Goal: Transaction & Acquisition: Purchase product/service

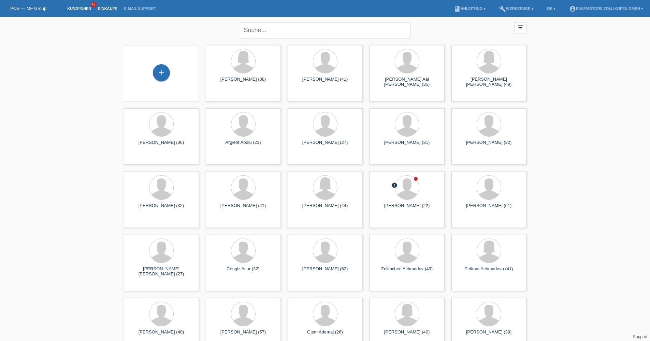
click at [113, 9] on link "Einkäufe" at bounding box center [108, 8] width 26 height 4
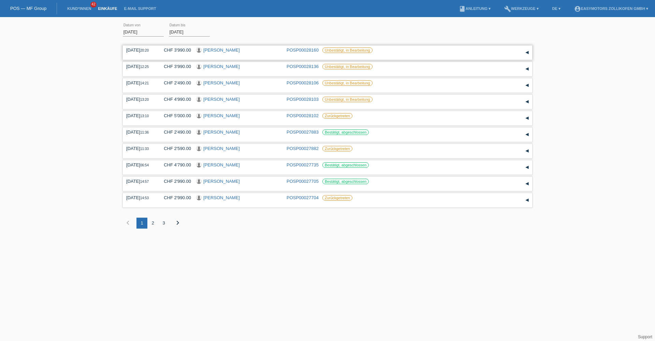
click at [227, 49] on link "[PERSON_NAME]" at bounding box center [221, 49] width 37 height 5
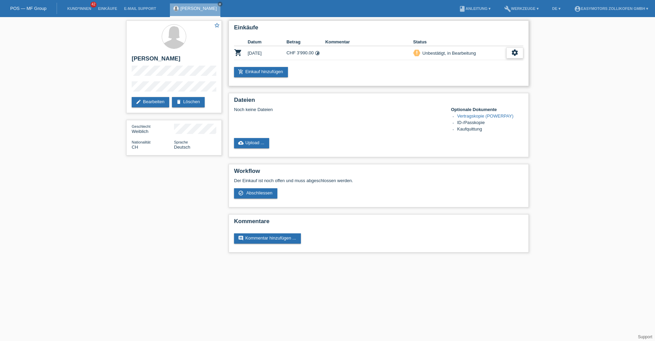
click at [519, 52] on div "settings" at bounding box center [514, 52] width 17 height 11
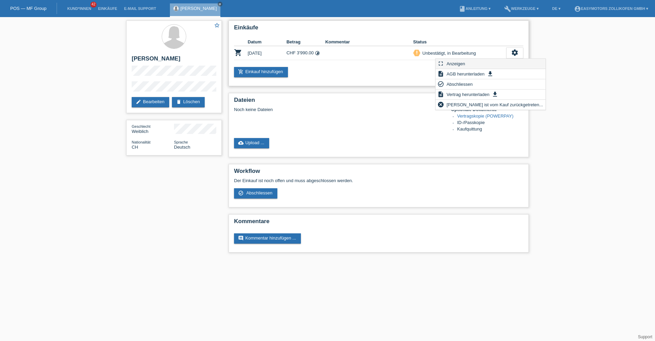
click at [475, 63] on div "fullscreen Anzeigen" at bounding box center [491, 64] width 110 height 10
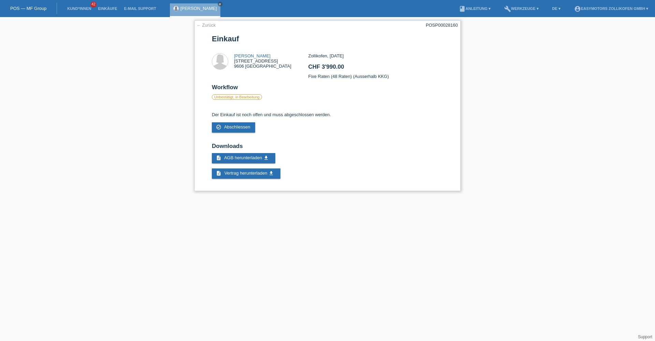
click at [209, 24] on link "← Zurück" at bounding box center [206, 25] width 19 height 5
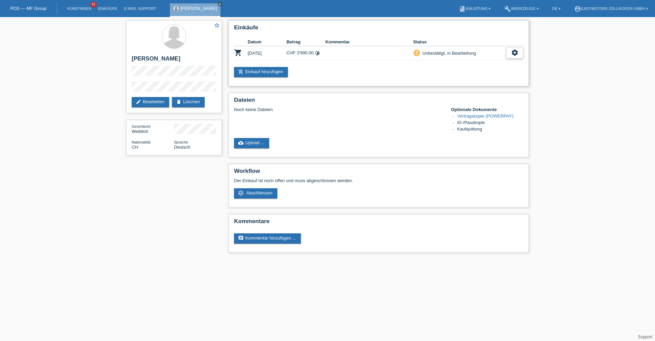
click at [514, 52] on icon "settings" at bounding box center [515, 53] width 8 height 8
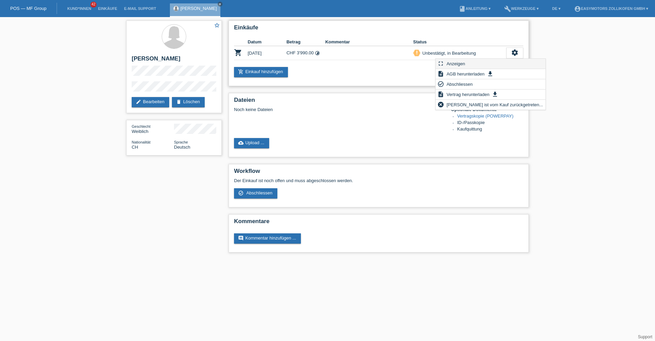
click at [469, 62] on div "fullscreen Anzeigen" at bounding box center [491, 64] width 110 height 10
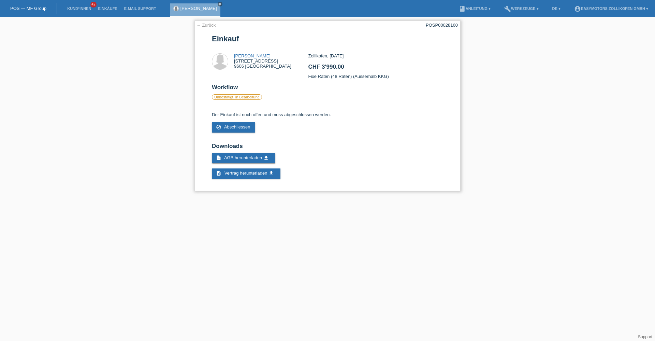
click at [212, 24] on link "← Zurück" at bounding box center [206, 25] width 19 height 5
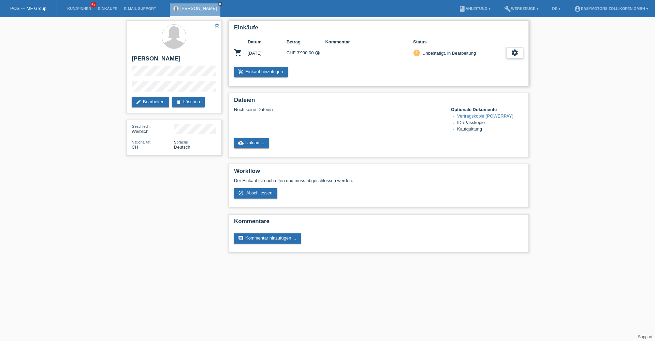
click at [514, 53] on icon "settings" at bounding box center [515, 53] width 8 height 8
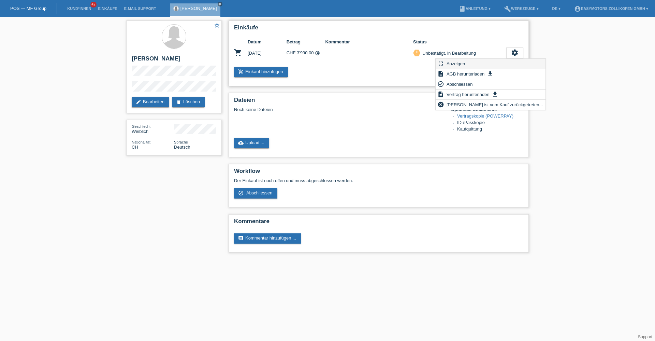
click at [463, 64] on span "Anzeigen" at bounding box center [456, 63] width 20 height 8
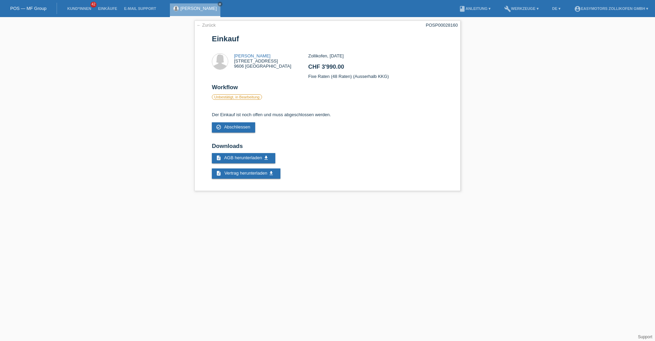
click at [37, 7] on link "POS — MF Group" at bounding box center [28, 8] width 36 height 5
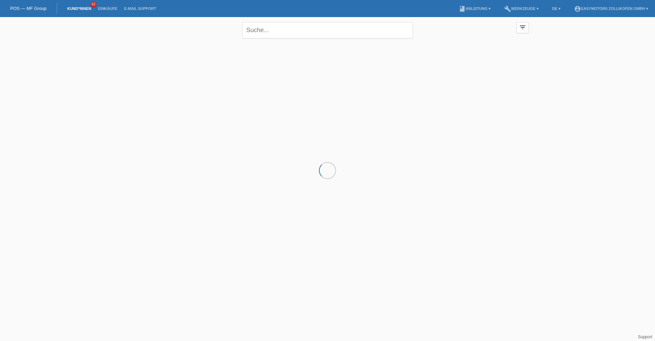
click at [107, 6] on li "Einkäufe" at bounding box center [108, 8] width 26 height 17
click at [107, 6] on link "Einkäufe" at bounding box center [108, 8] width 26 height 4
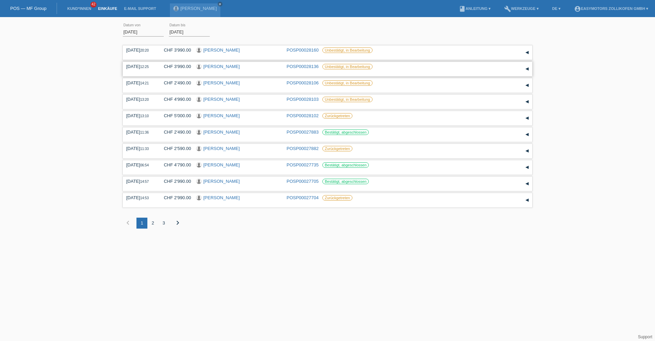
click at [229, 64] on link "[PERSON_NAME]" at bounding box center [221, 66] width 37 height 5
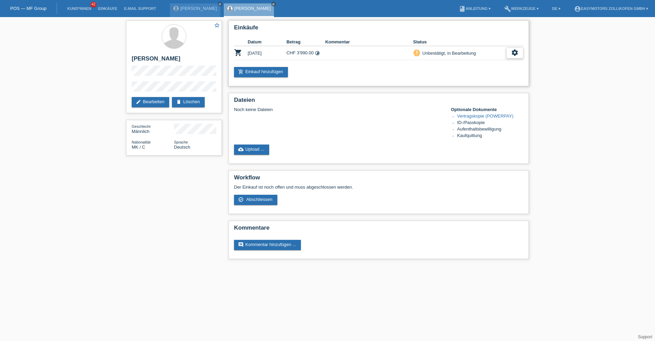
click at [518, 53] on icon "settings" at bounding box center [515, 53] width 8 height 8
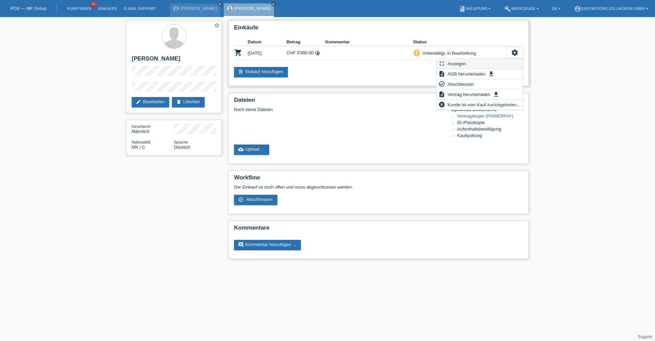
click at [476, 63] on div "fullscreen Anzeigen" at bounding box center [480, 64] width 86 height 10
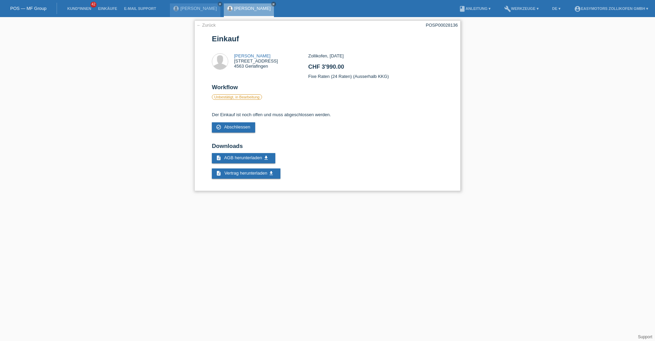
click at [208, 24] on link "← Zurück" at bounding box center [206, 25] width 19 height 5
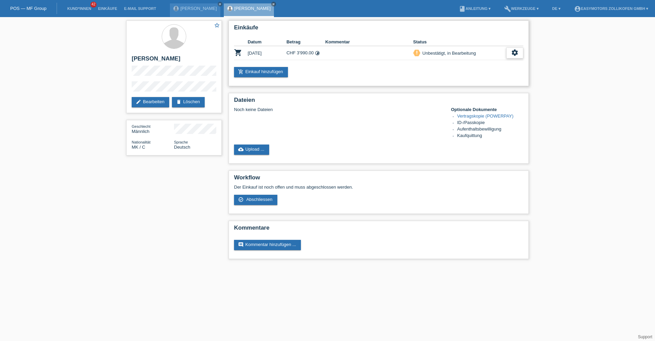
click at [516, 54] on icon "settings" at bounding box center [515, 53] width 8 height 8
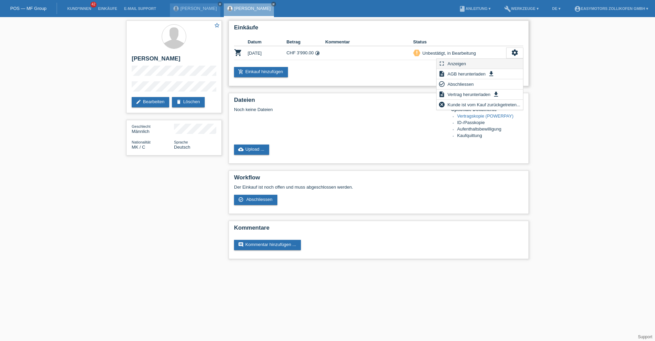
click at [485, 60] on div "fullscreen Anzeigen" at bounding box center [480, 64] width 86 height 10
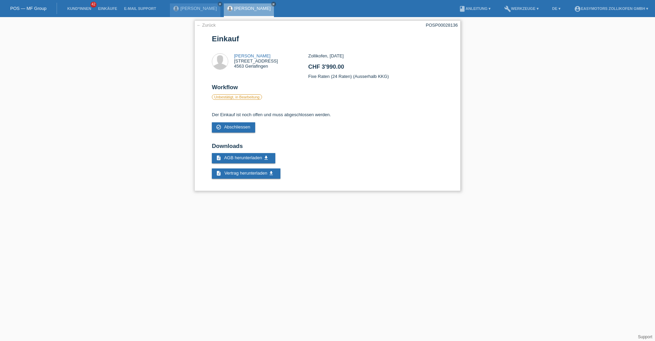
click at [206, 26] on link "← Zurück" at bounding box center [206, 25] width 19 height 5
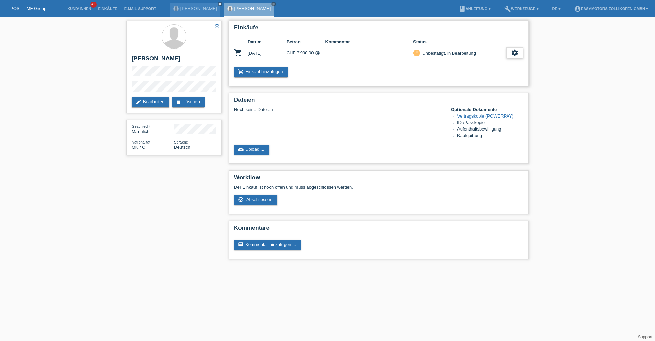
click at [520, 55] on div "settings" at bounding box center [514, 52] width 17 height 11
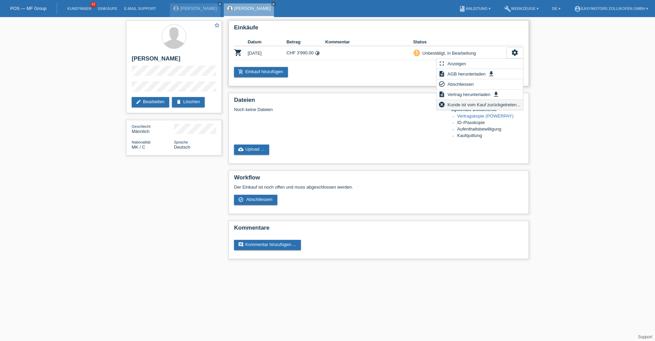
click at [464, 108] on span "Kunde ist vom Kauf zurückgetreten..." at bounding box center [484, 104] width 75 height 8
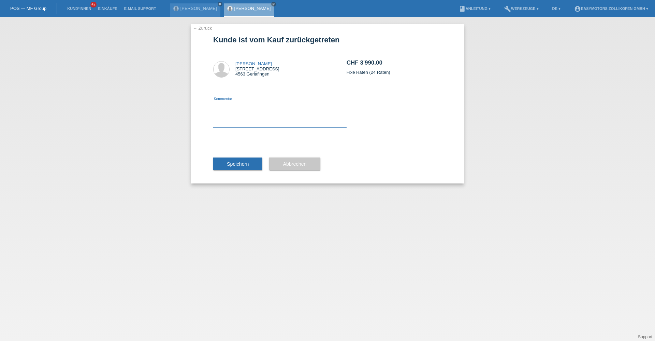
click at [250, 118] on textarea at bounding box center [279, 114] width 133 height 26
type textarea "Der Kunde wünscht eine kürzere Laufzeit."
click at [231, 163] on span "Speichern" at bounding box center [238, 163] width 22 height 5
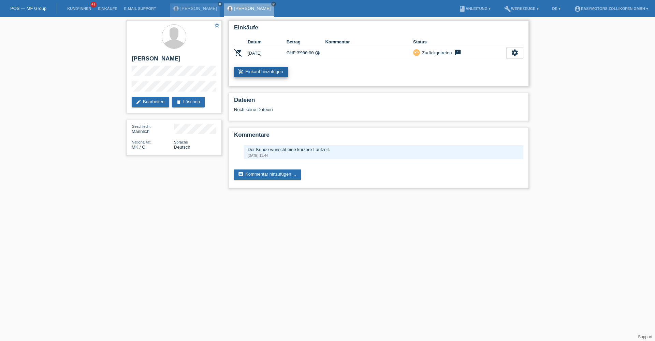
click at [268, 72] on link "add_shopping_cart Einkauf hinzufügen" at bounding box center [261, 72] width 54 height 10
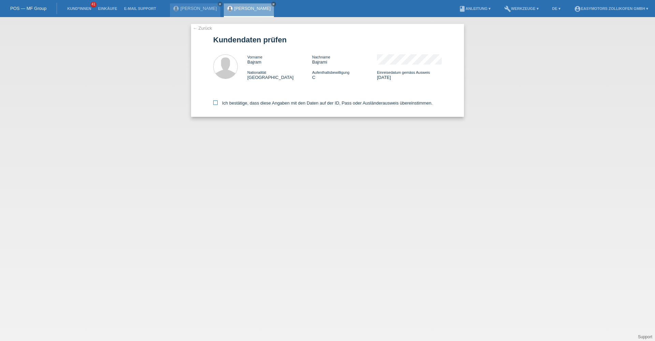
click at [294, 101] on label "Ich bestätige, dass diese Angaben mit den Daten auf der ID, Pass oder Ausländer…" at bounding box center [322, 102] width 219 height 5
click at [218, 101] on input "Ich bestätige, dass diese Angaben mit den Daten auf der ID, Pass oder Ausländer…" at bounding box center [215, 102] width 4 height 4
checkbox input "true"
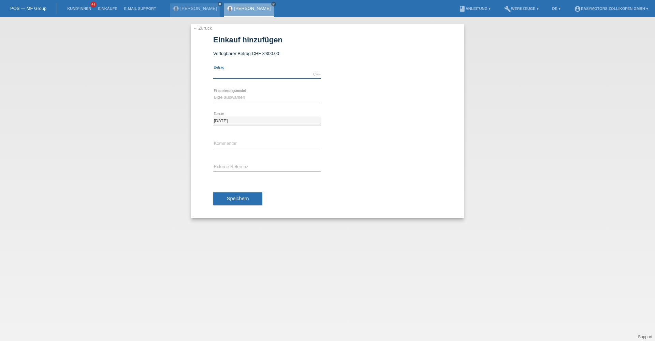
click at [273, 76] on input "text" at bounding box center [266, 74] width 107 height 9
type input "3990.00"
click at [229, 99] on select "Bitte auswählen Fixe Raten Kauf auf Rechnung mit Teilzahlungsoption" at bounding box center [266, 97] width 107 height 8
select select "67"
click at [213, 93] on select "Bitte auswählen Fixe Raten Kauf auf Rechnung mit Teilzahlungsoption" at bounding box center [266, 97] width 107 height 8
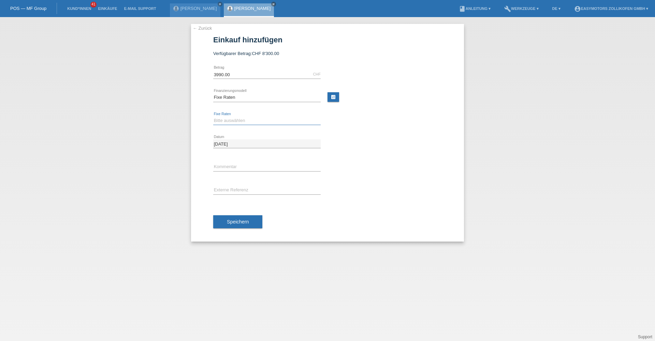
click at [220, 121] on select "Bitte auswählen 12 Raten 24 Raten 36 Raten 48 Raten" at bounding box center [266, 120] width 107 height 8
select select "133"
click at [213, 116] on select "Bitte auswählen 12 Raten 24 Raten 36 Raten 48 Raten" at bounding box center [266, 120] width 107 height 8
click at [256, 218] on button "Speichern" at bounding box center [237, 221] width 49 height 13
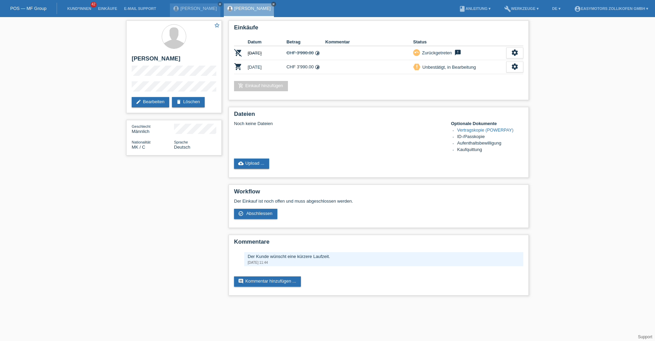
click at [275, 3] on icon "close" at bounding box center [273, 3] width 3 height 3
click at [217, 8] on link "[PERSON_NAME]" at bounding box center [199, 8] width 37 height 5
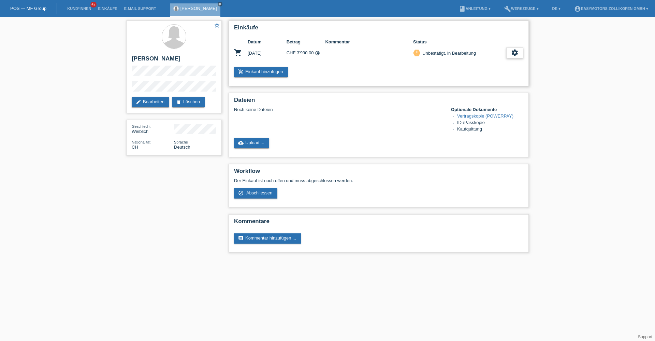
click at [518, 53] on icon "settings" at bounding box center [515, 53] width 8 height 8
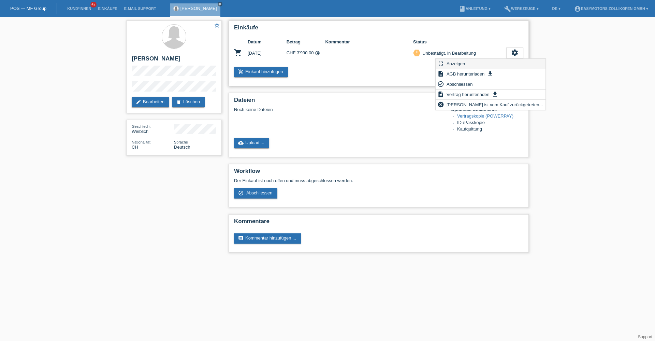
click at [492, 63] on div "fullscreen Anzeigen" at bounding box center [491, 64] width 110 height 10
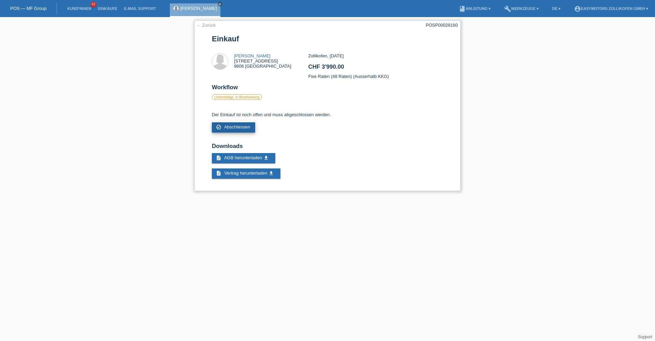
click at [243, 125] on span "Abschliessen" at bounding box center [237, 126] width 26 height 5
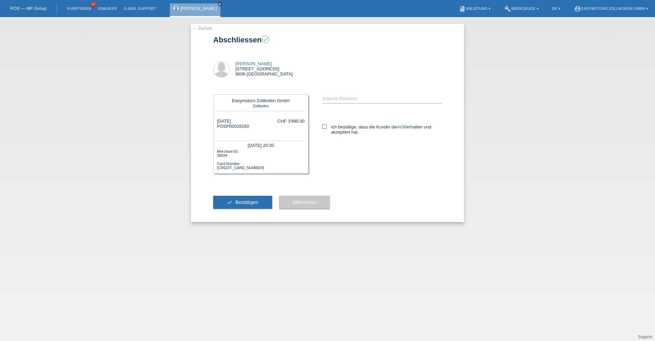
click at [333, 127] on label "Ich bestätige, dass die Kundin die AGB erhalten und akzeptiert hat." at bounding box center [382, 129] width 120 height 10
click at [327, 127] on input "Ich bestätige, dass die Kundin die AGB erhalten und akzeptiert hat." at bounding box center [324, 126] width 4 height 4
checkbox input "true"
click at [244, 198] on button "check Bestätigen" at bounding box center [242, 202] width 59 height 13
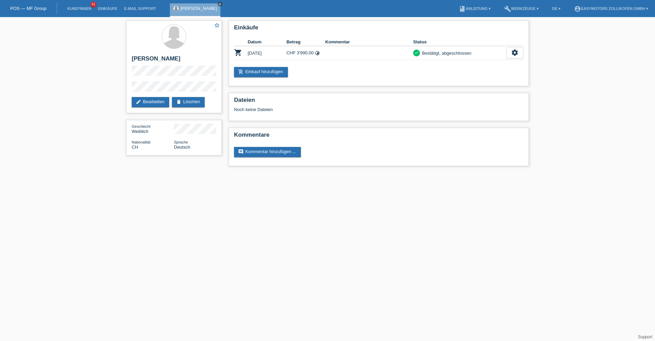
click at [222, 4] on icon "close" at bounding box center [219, 3] width 3 height 3
click at [115, 8] on link "Einkäufe" at bounding box center [108, 8] width 26 height 4
